Goal: Information Seeking & Learning: Learn about a topic

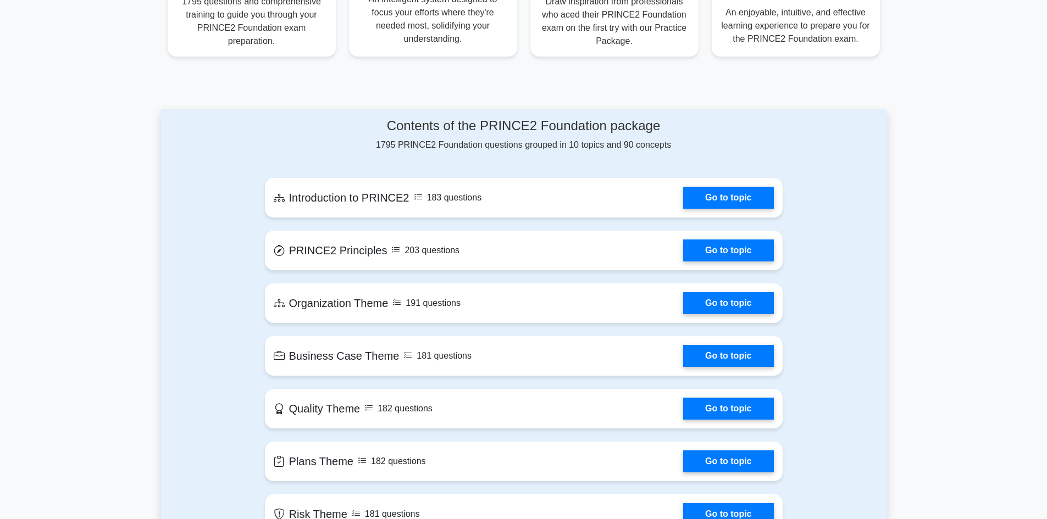
scroll to position [549, 0]
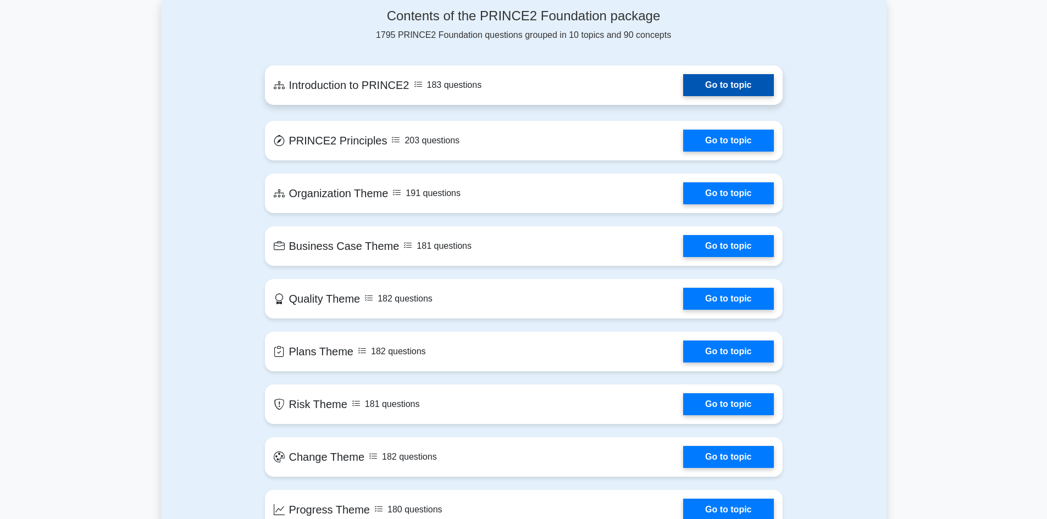
click at [696, 74] on link "Go to topic" at bounding box center [728, 85] width 90 height 22
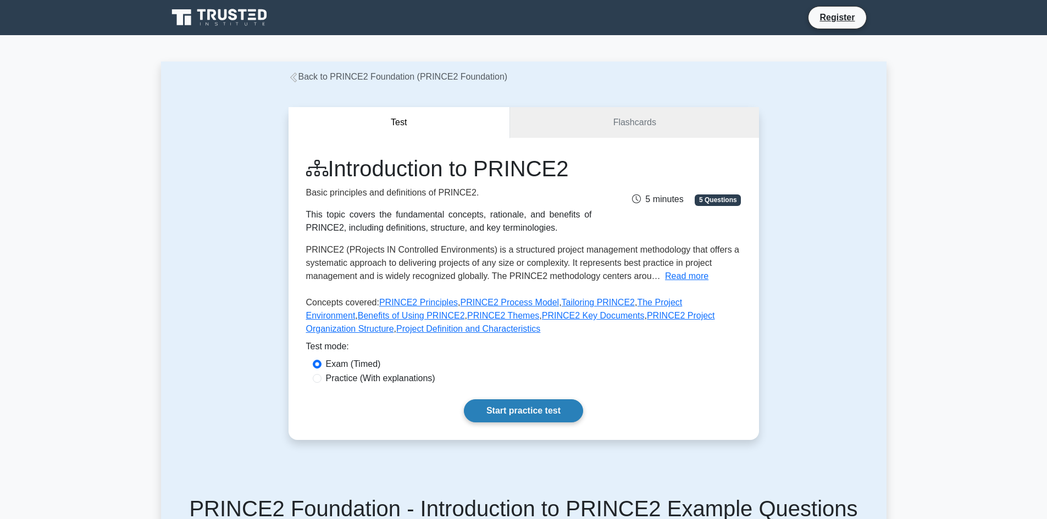
click at [541, 409] on link "Start practice test" at bounding box center [523, 410] width 119 height 23
